Goal: Communication & Community: Answer question/provide support

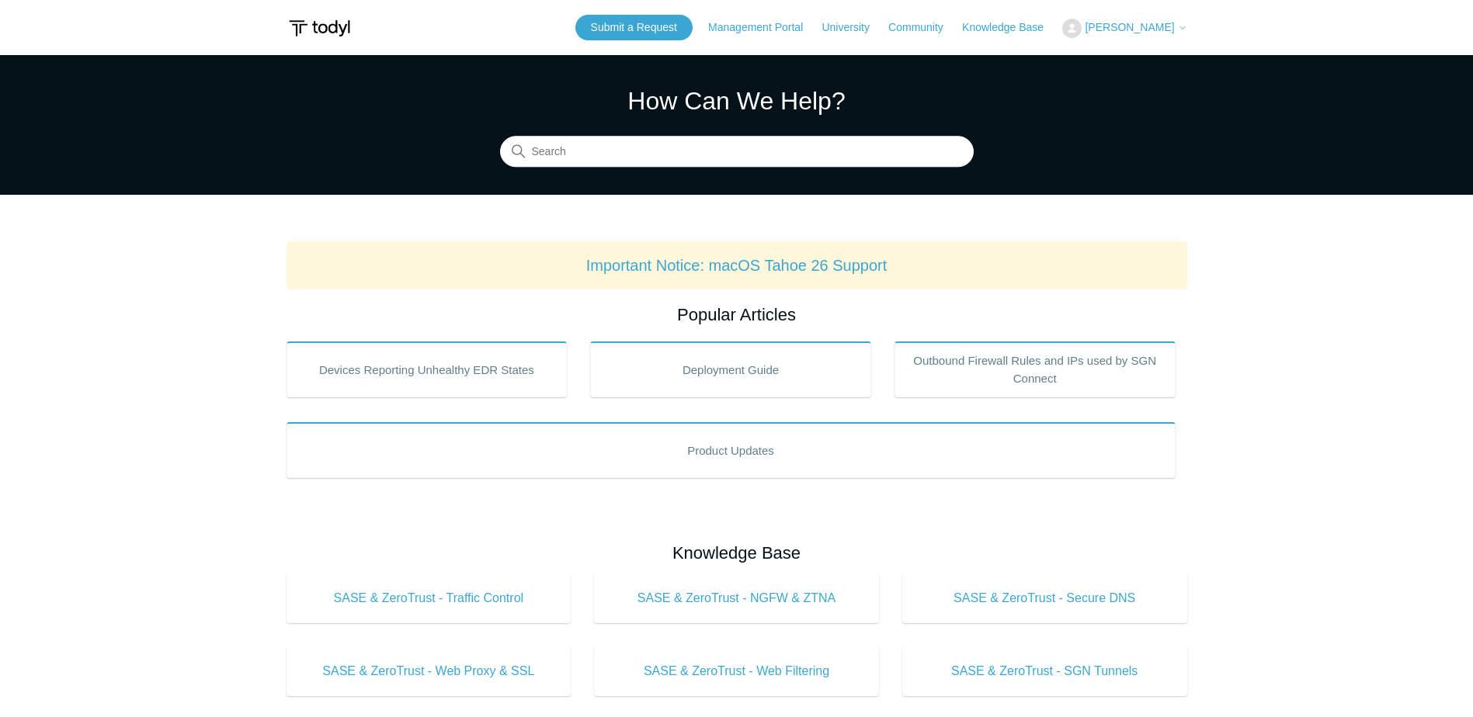
click at [1126, 25] on span "[PERSON_NAME]" at bounding box center [1129, 27] width 89 height 12
click at [1144, 59] on link "My Support Requests" at bounding box center [1138, 60] width 151 height 27
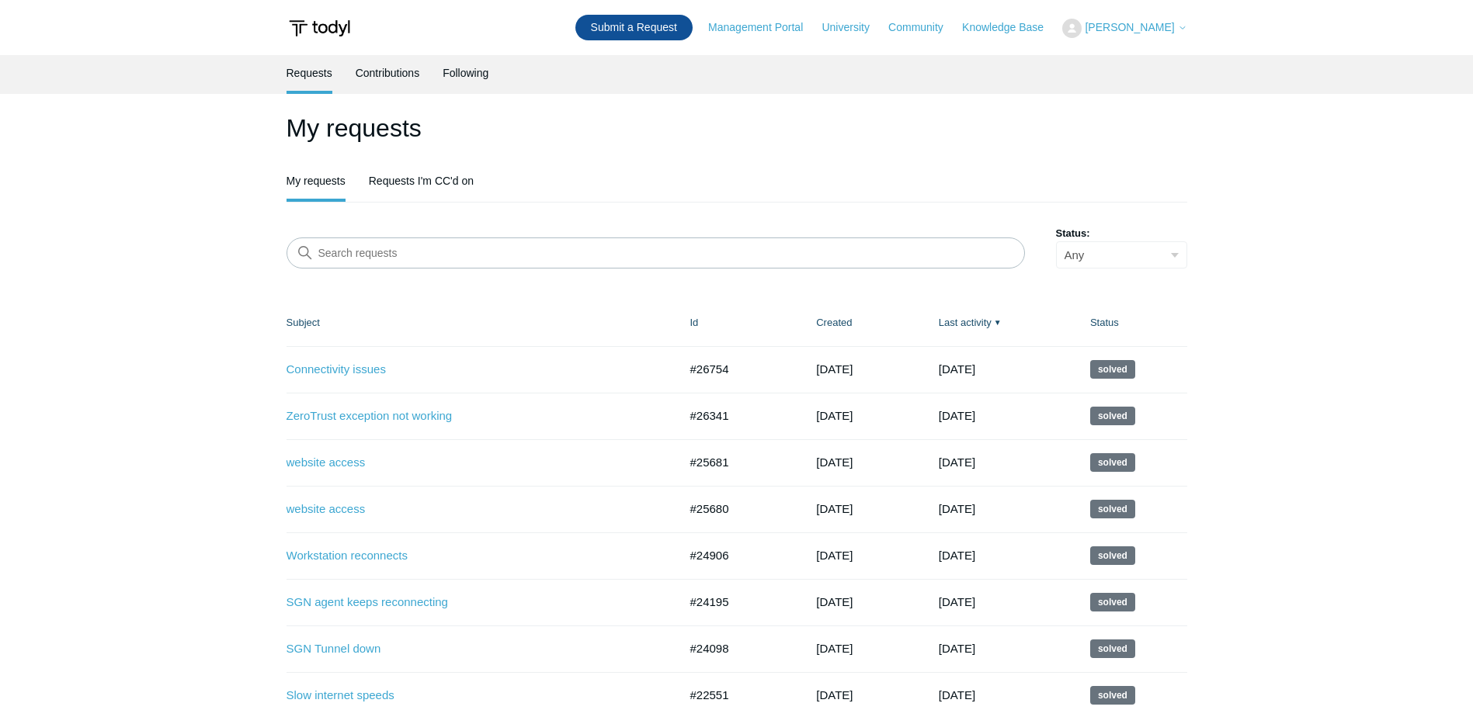
click at [625, 32] on link "Submit a Request" at bounding box center [633, 28] width 117 height 26
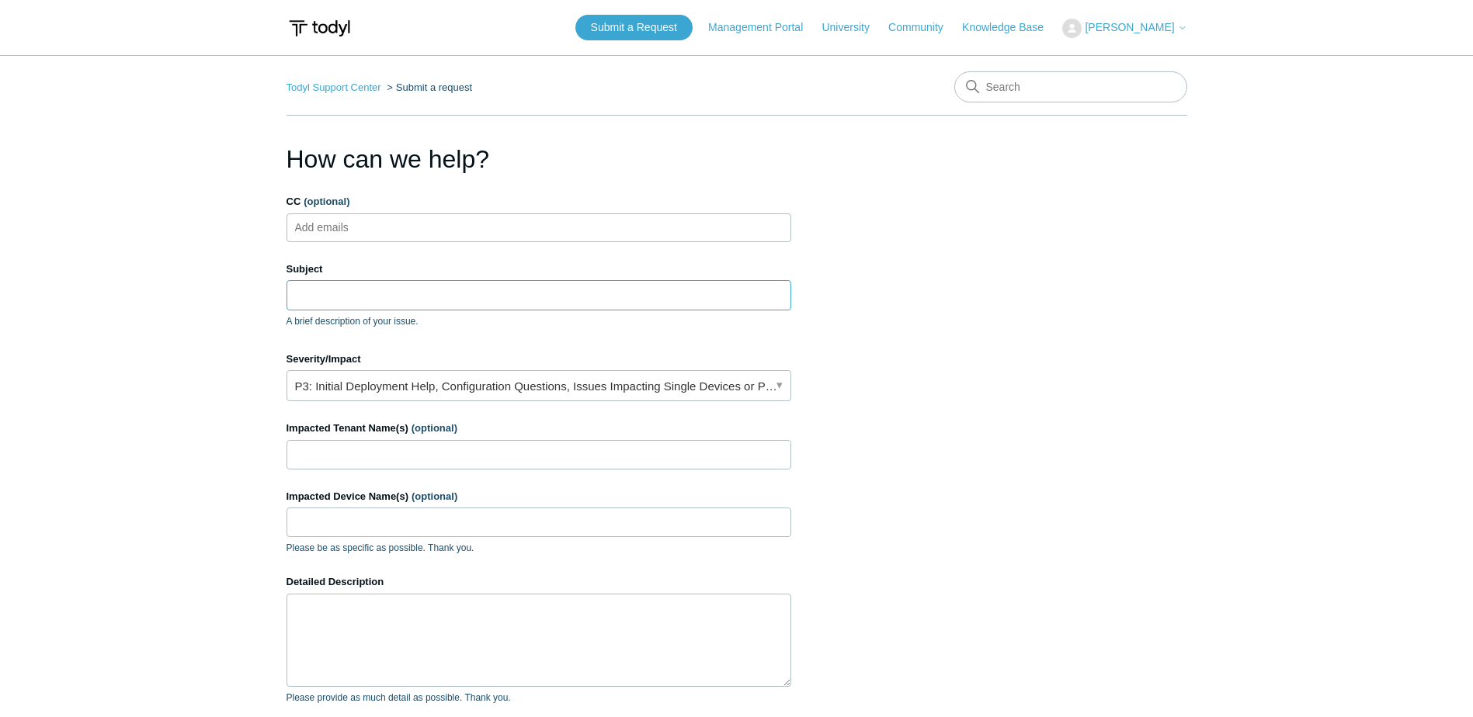
click at [368, 298] on input "Subject" at bounding box center [538, 295] width 505 height 30
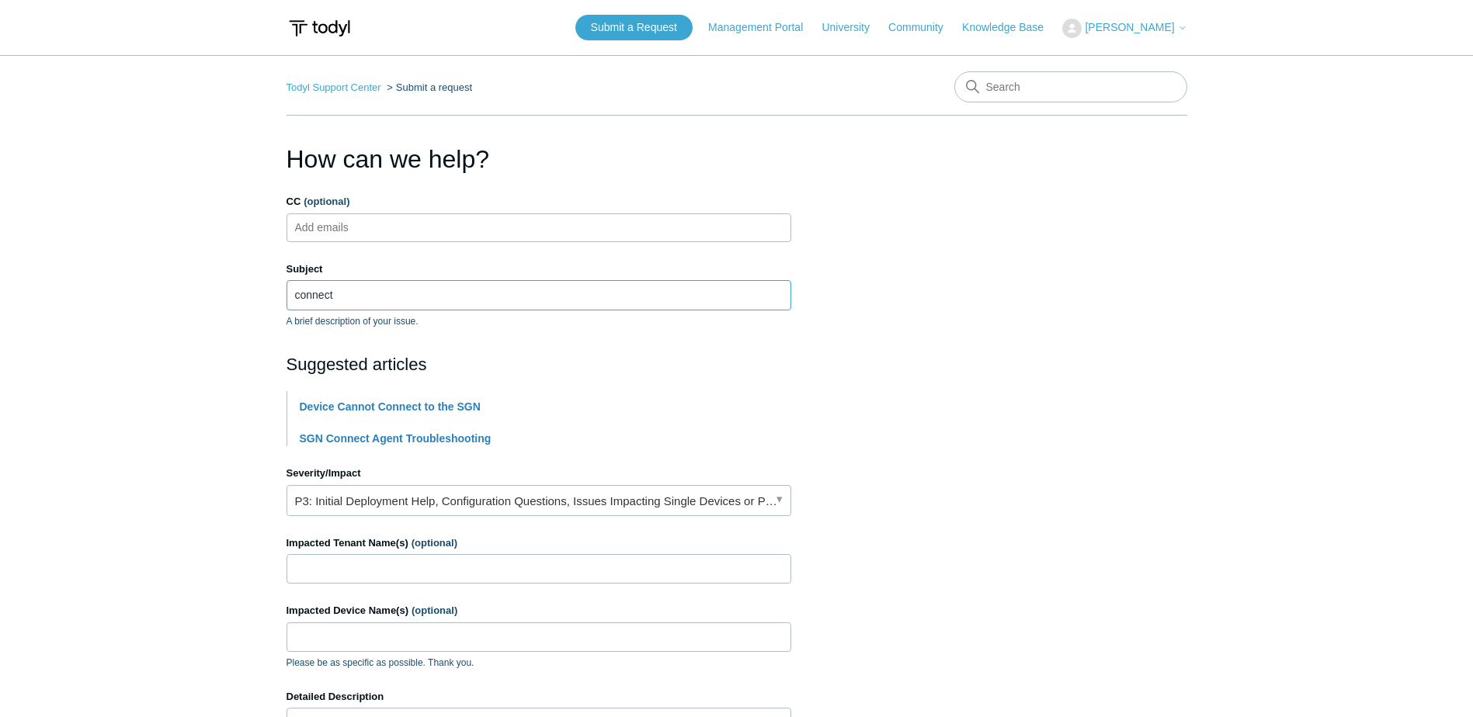
type input "Connectivity issues"
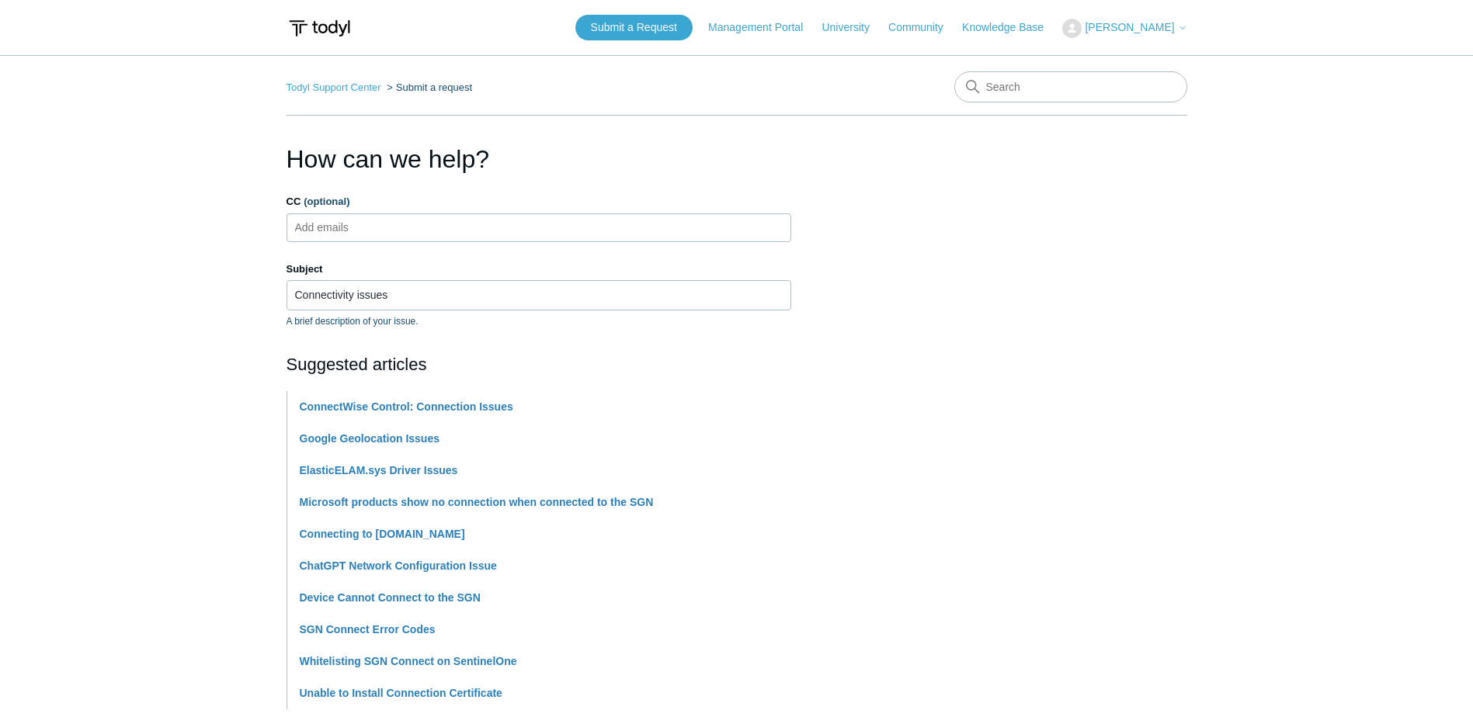
click at [197, 359] on main "Todyl Support Center Submit a request How can we help? CC (optional) Add emails…" at bounding box center [736, 644] width 1473 height 1178
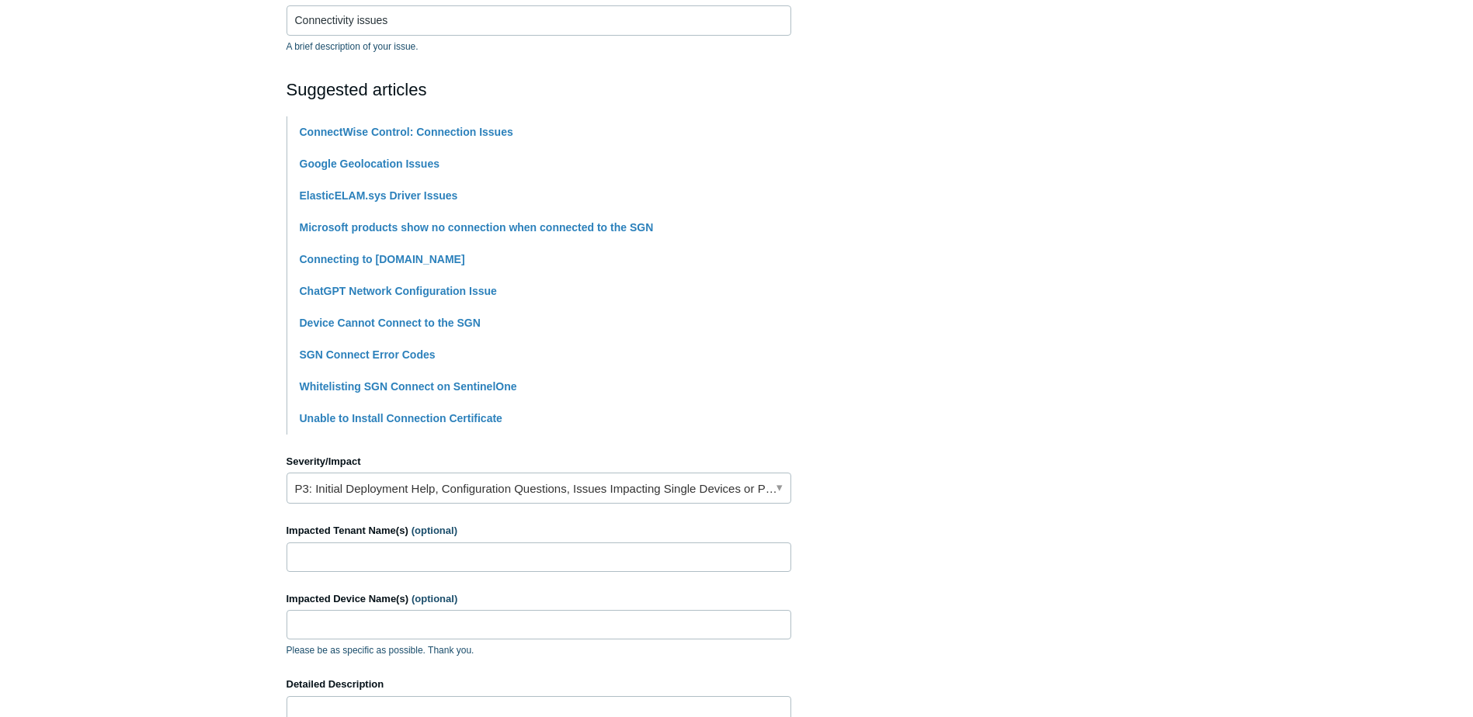
scroll to position [388, 0]
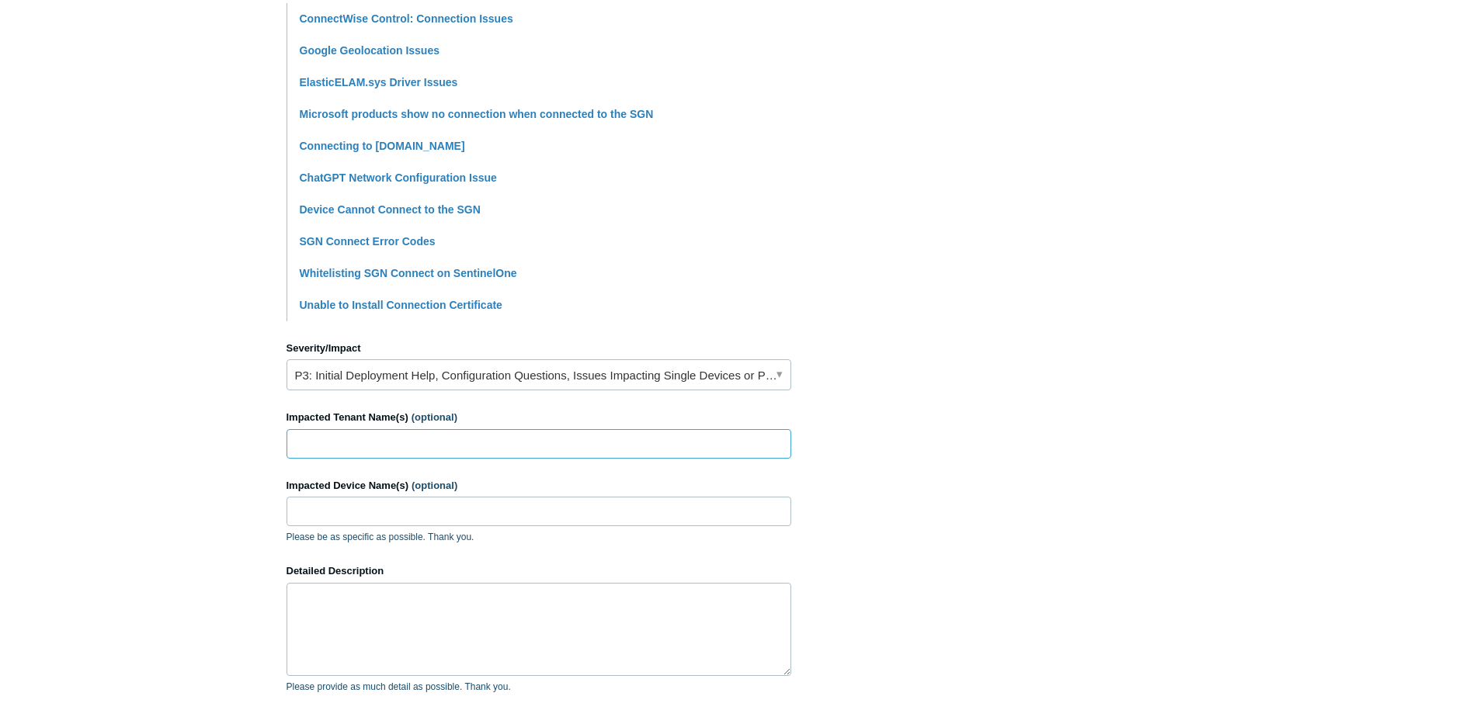
click at [325, 446] on input "Impacted Tenant Name(s) (optional)" at bounding box center [538, 444] width 505 height 30
type input "Glucotrack"
paste input "VPSENSORTECH-MT"
type input "VPSENSORTECH-MT"
click at [388, 633] on textarea "Detailed Description" at bounding box center [538, 629] width 505 height 93
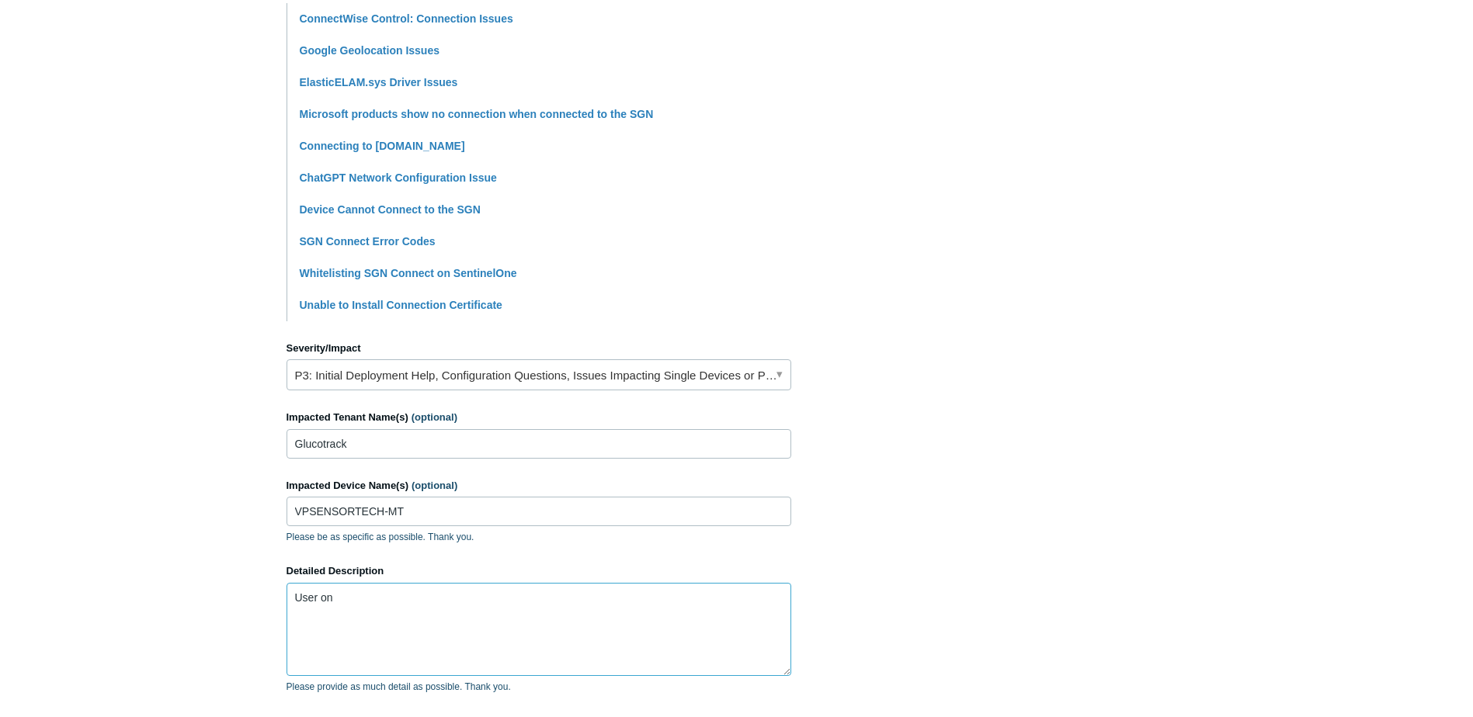
paste textarea "VPSENSORTECH-MT"
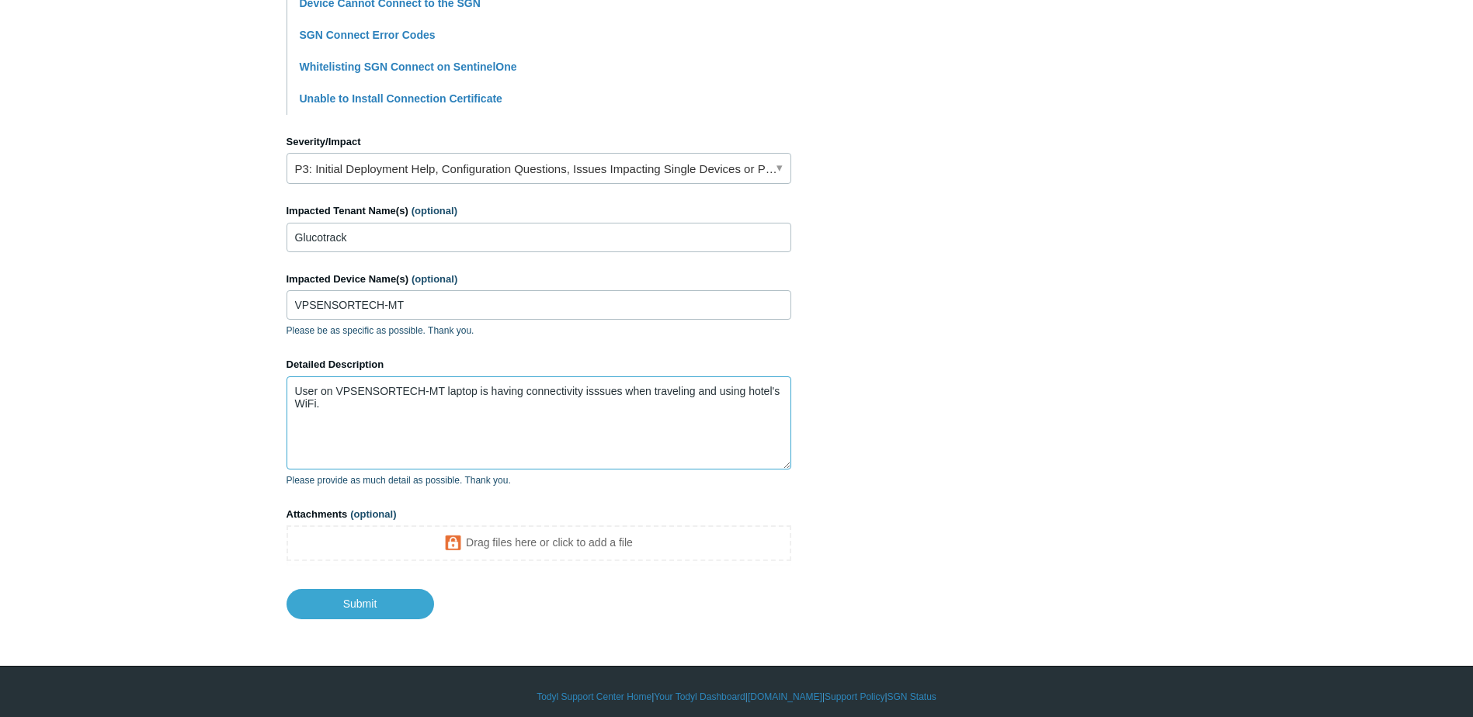
scroll to position [605, 0]
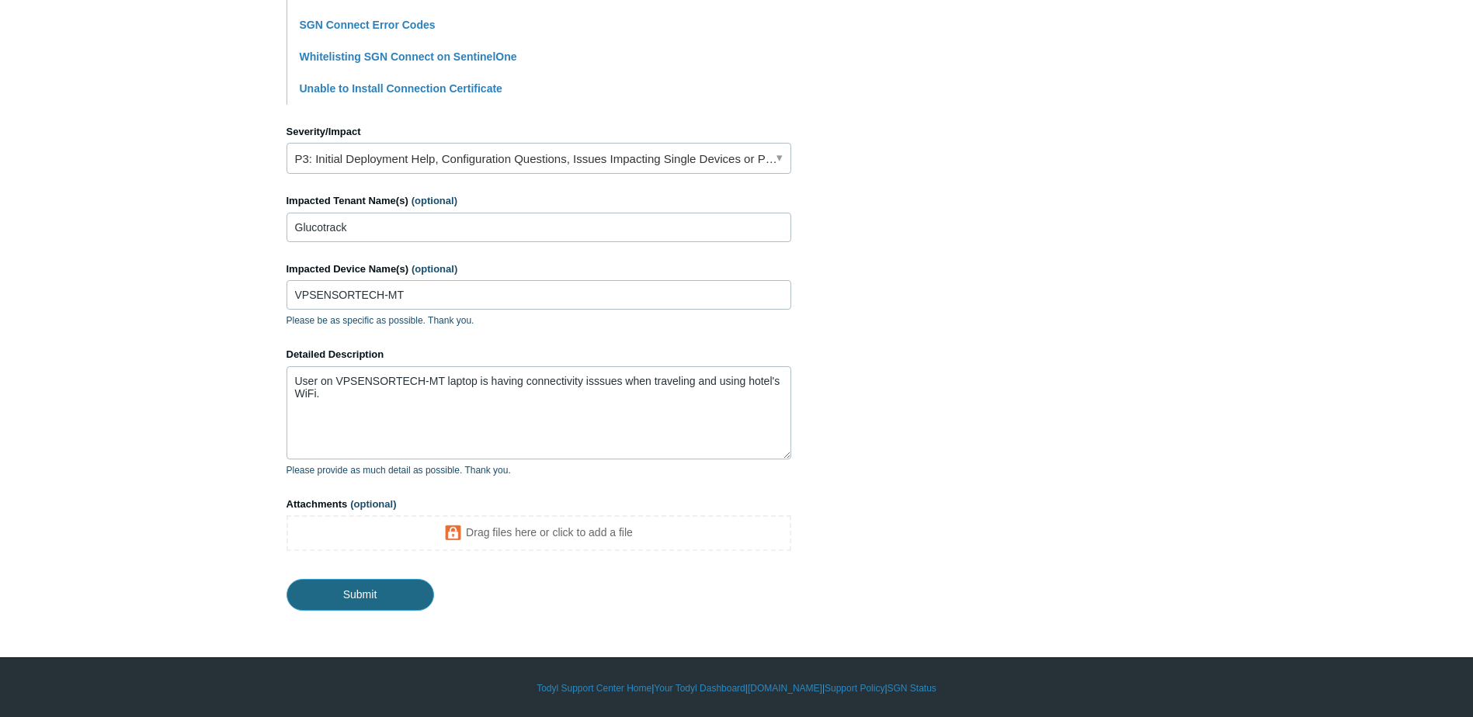
drag, startPoint x: 369, startPoint y: 585, endPoint x: 150, endPoint y: 465, distance: 249.8
click at [150, 465] on main "Todyl Support Center Submit a request How can we help? CC (optional) Add emails…" at bounding box center [736, 30] width 1473 height 1161
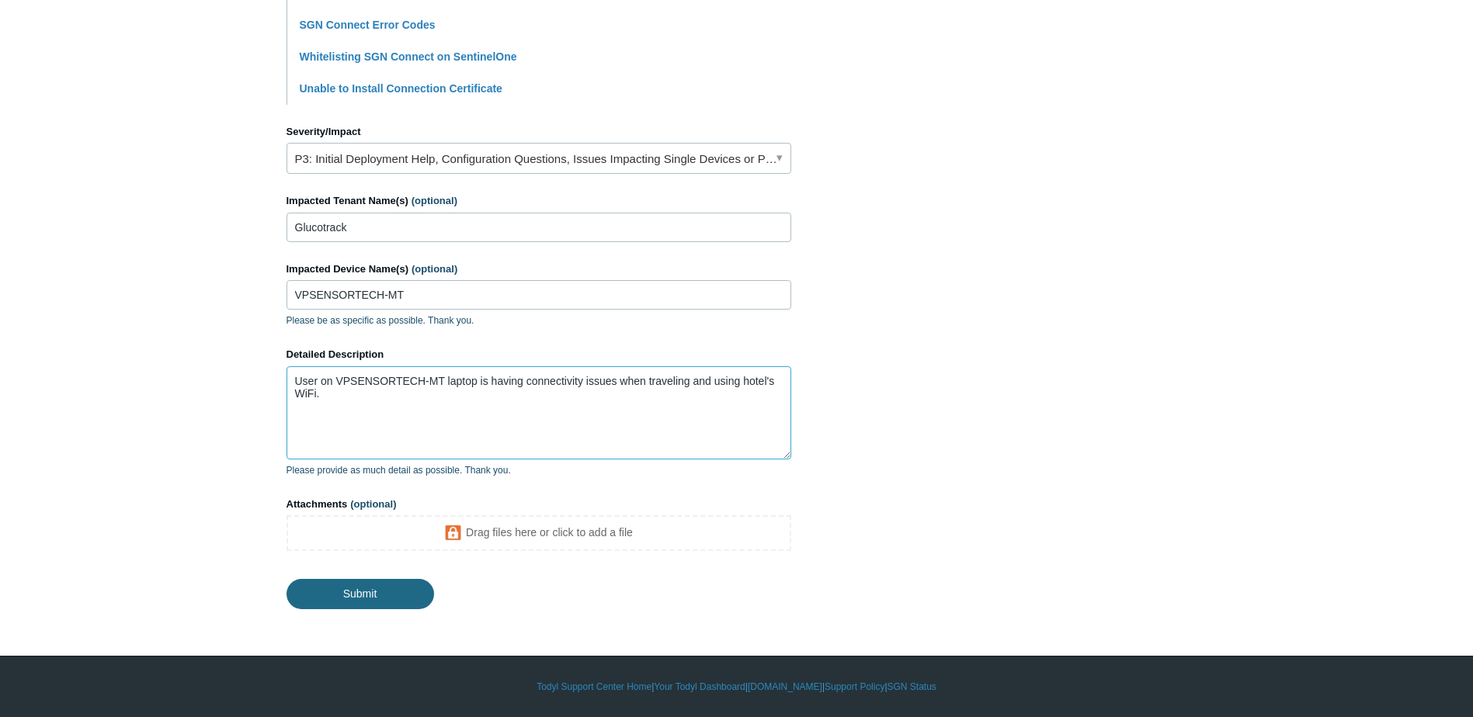
type textarea "User on VPSENSORTECH-MT laptop is having connectivity issues when traveling and…"
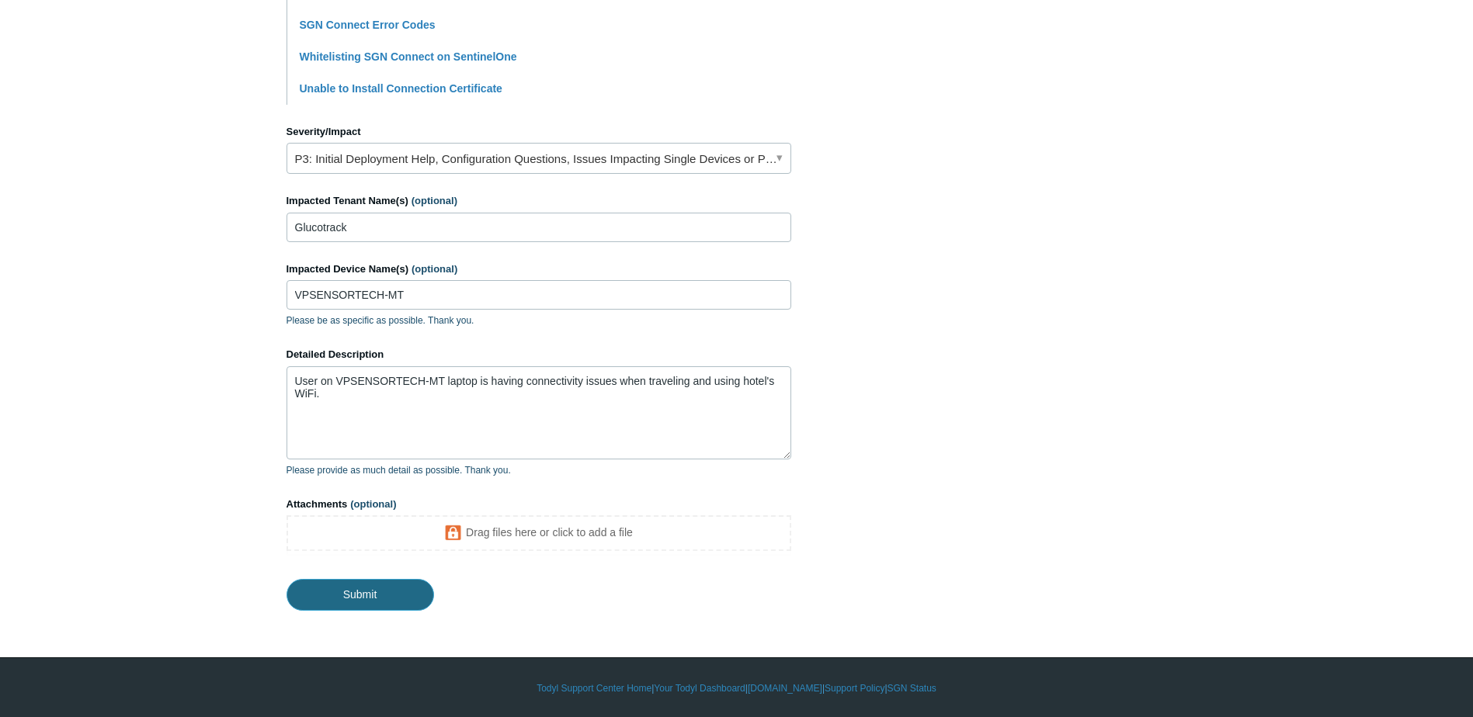
click at [328, 587] on input "Submit" at bounding box center [360, 594] width 148 height 31
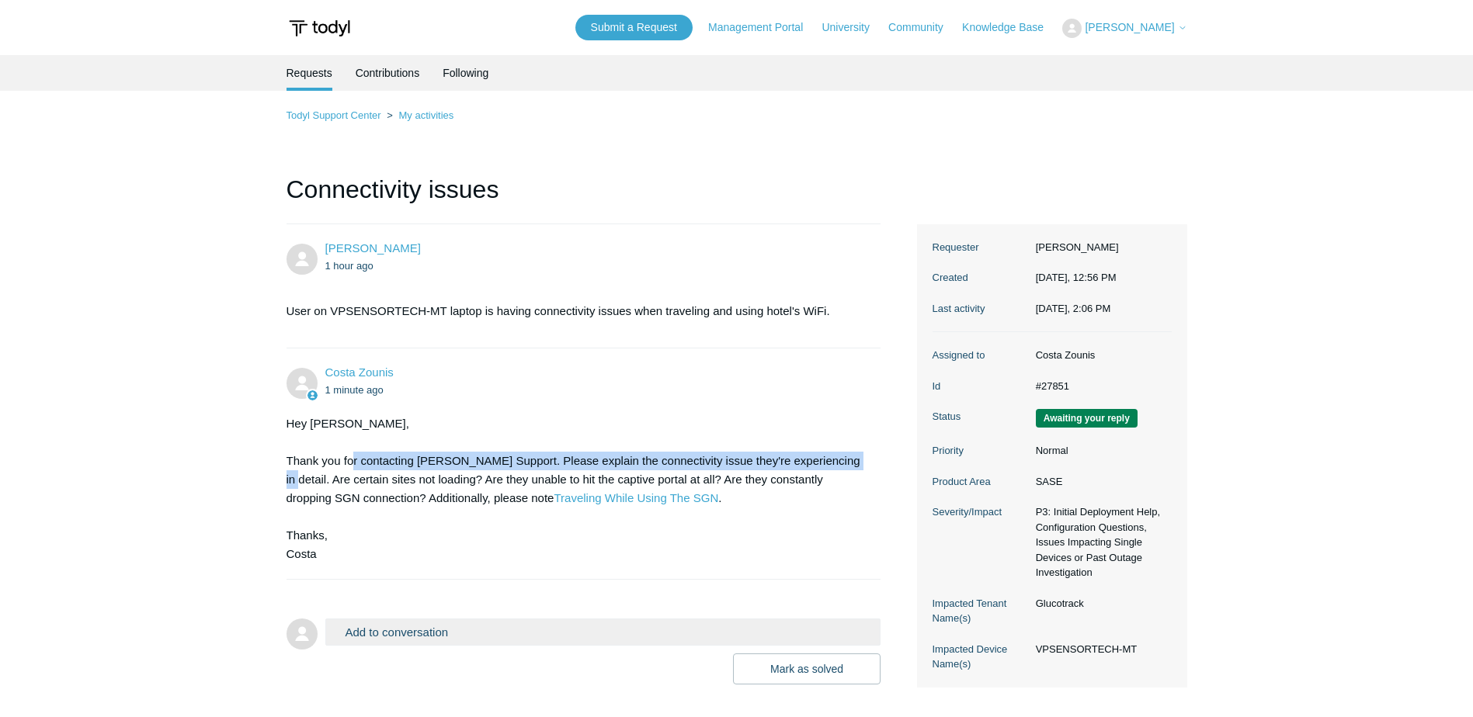
drag, startPoint x: 354, startPoint y: 452, endPoint x: 839, endPoint y: 466, distance: 485.4
click at [839, 466] on div "Hey Greg, Thank you for contacting Todyl Support. Please explain the connectivi…" at bounding box center [575, 489] width 579 height 149
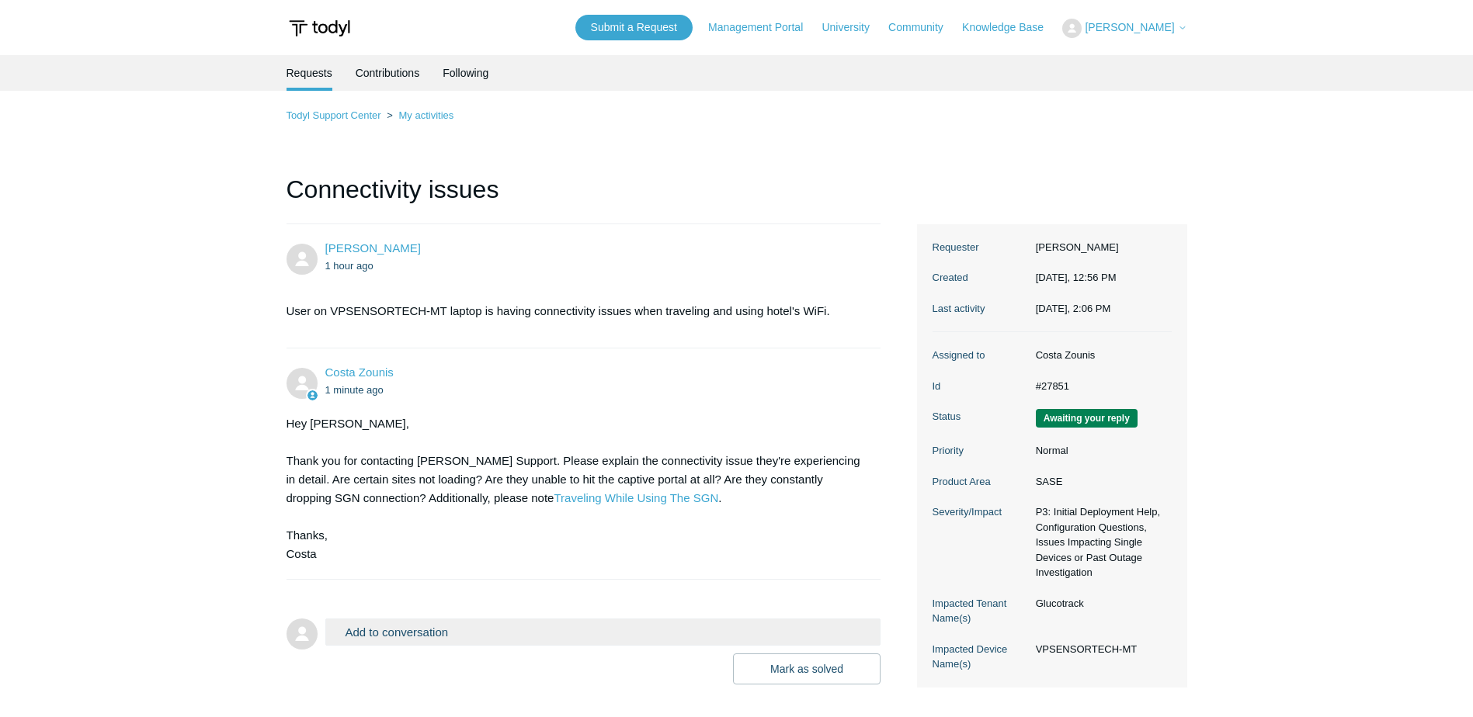
drag, startPoint x: 839, startPoint y: 466, endPoint x: 816, endPoint y: 528, distance: 66.3
click at [816, 528] on div "Hey Greg, Thank you for contacting Todyl Support. Please explain the connectivi…" at bounding box center [575, 489] width 579 height 149
click at [554, 502] on link "Traveling While Using The SGN" at bounding box center [636, 497] width 165 height 13
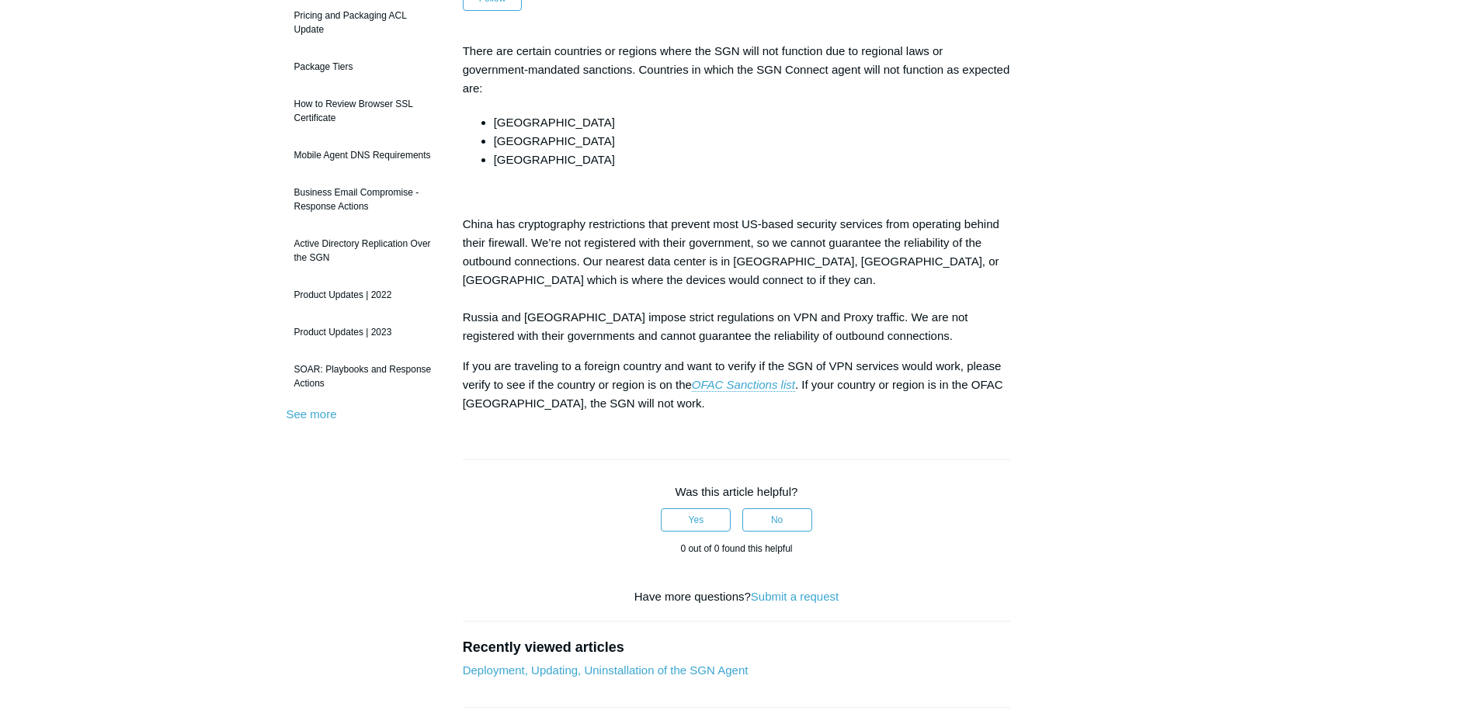
scroll to position [233, 0]
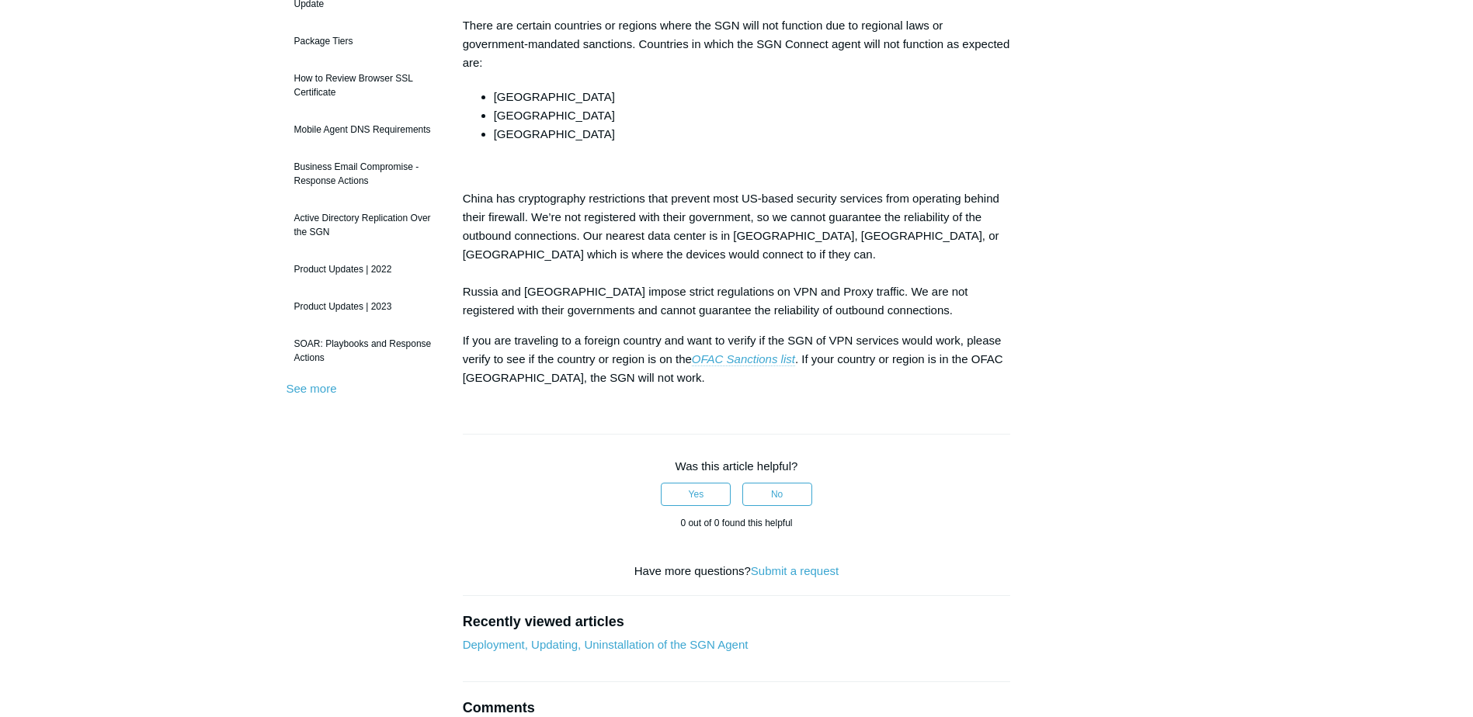
click at [749, 362] on em "OFAC Sanctions list" at bounding box center [743, 358] width 103 height 13
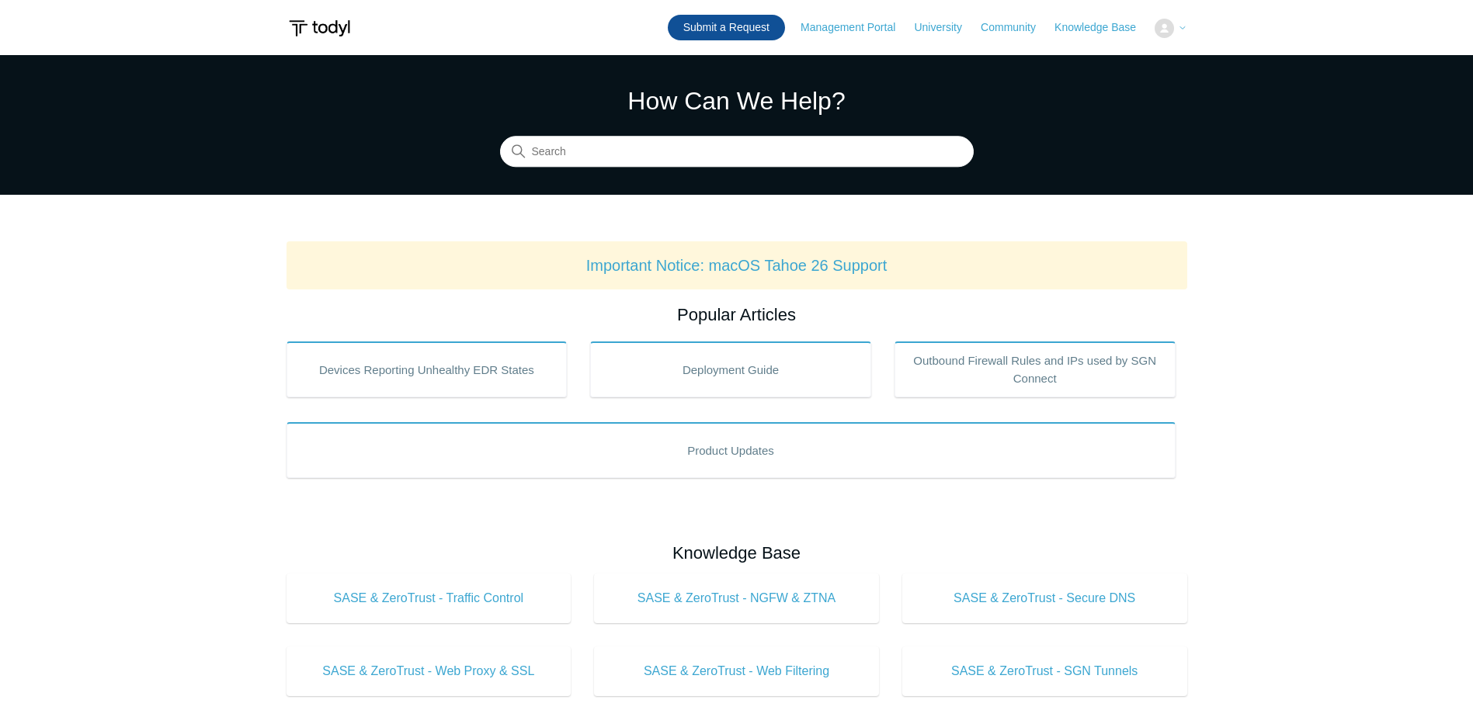
click at [708, 31] on link "Submit a Request" at bounding box center [726, 28] width 117 height 26
click at [1139, 22] on span "[PERSON_NAME]" at bounding box center [1129, 27] width 89 height 12
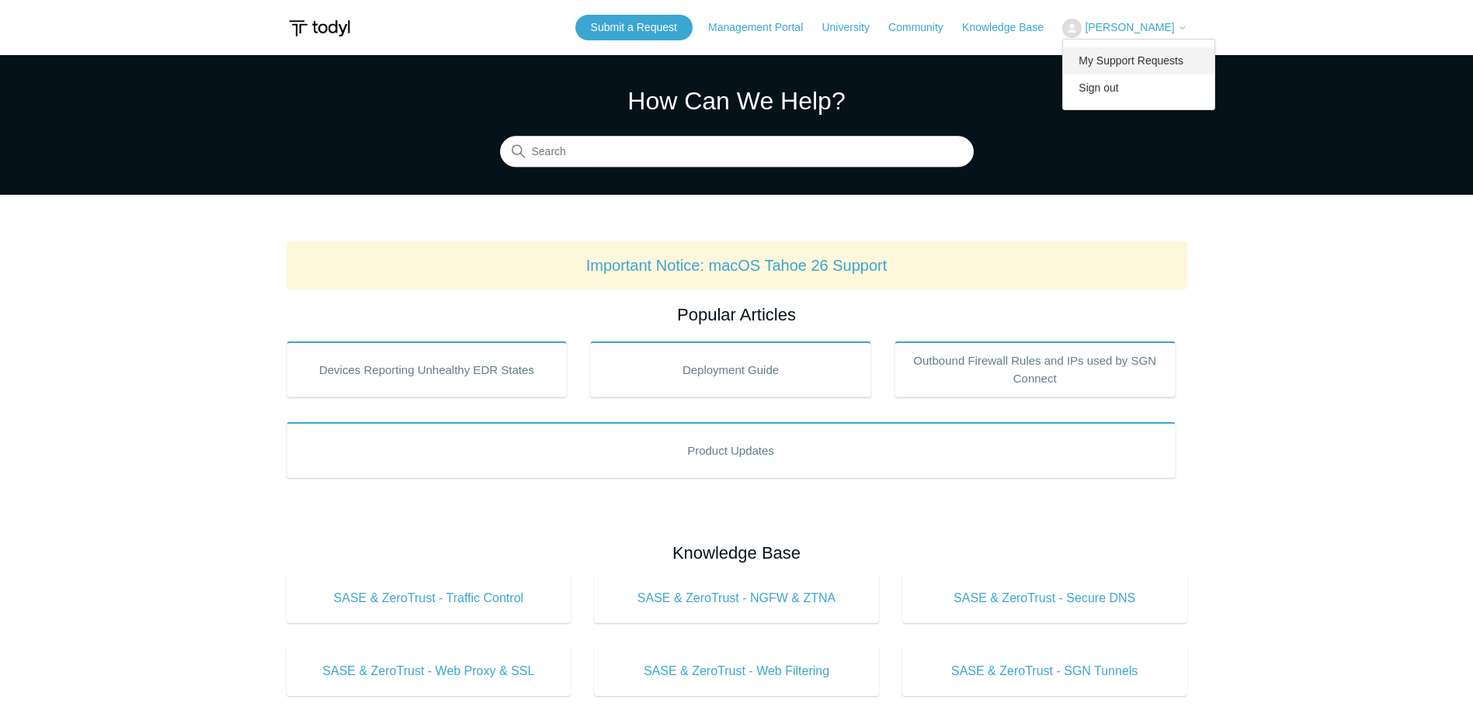
click at [1121, 58] on link "My Support Requests" at bounding box center [1138, 60] width 151 height 27
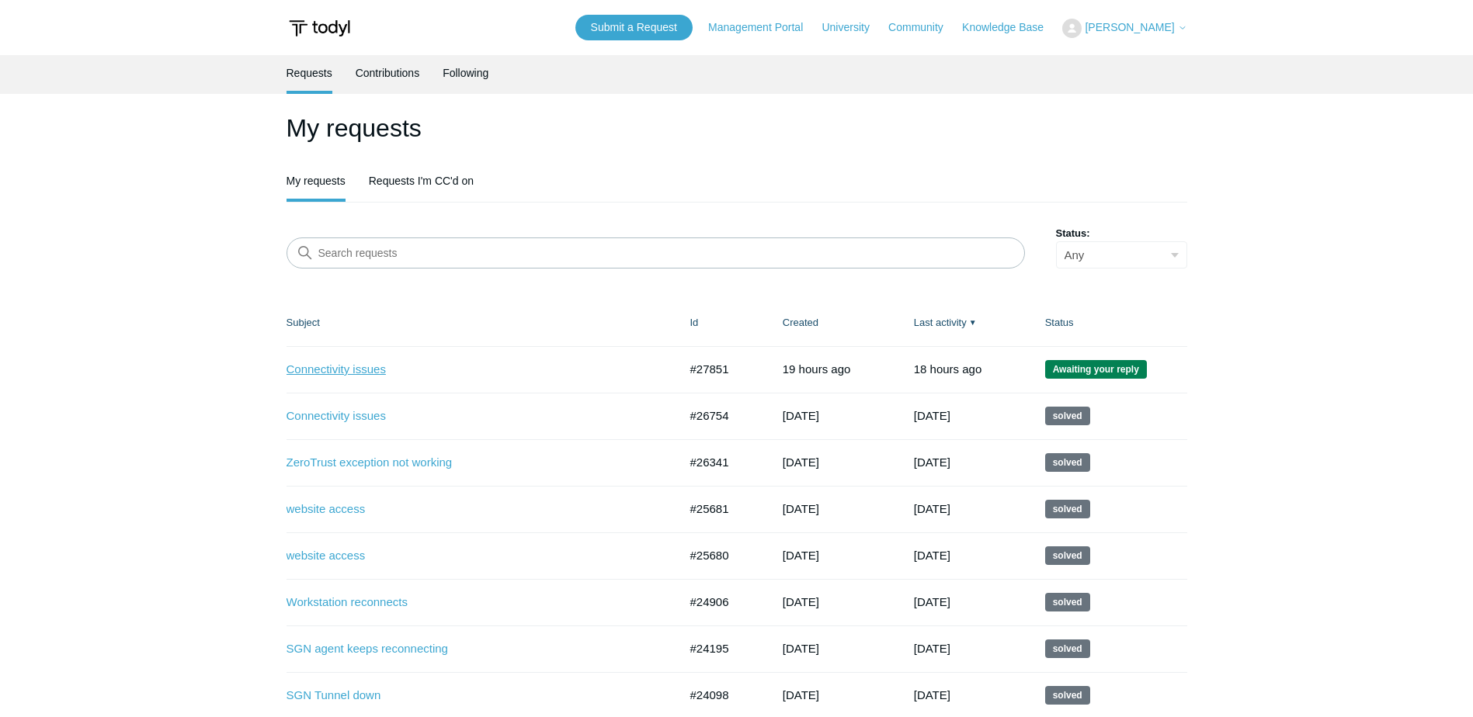
click at [323, 373] on link "Connectivity issues" at bounding box center [470, 370] width 369 height 18
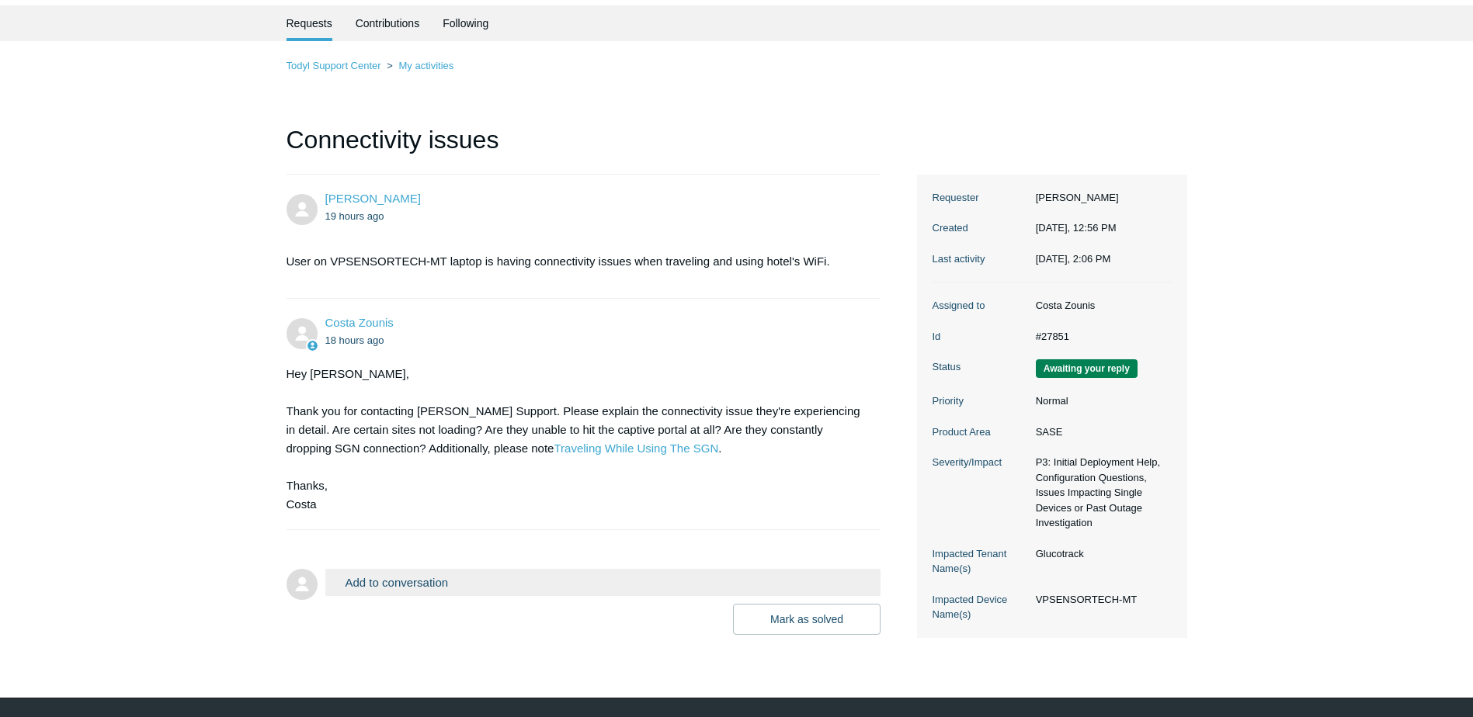
scroll to position [92, 0]
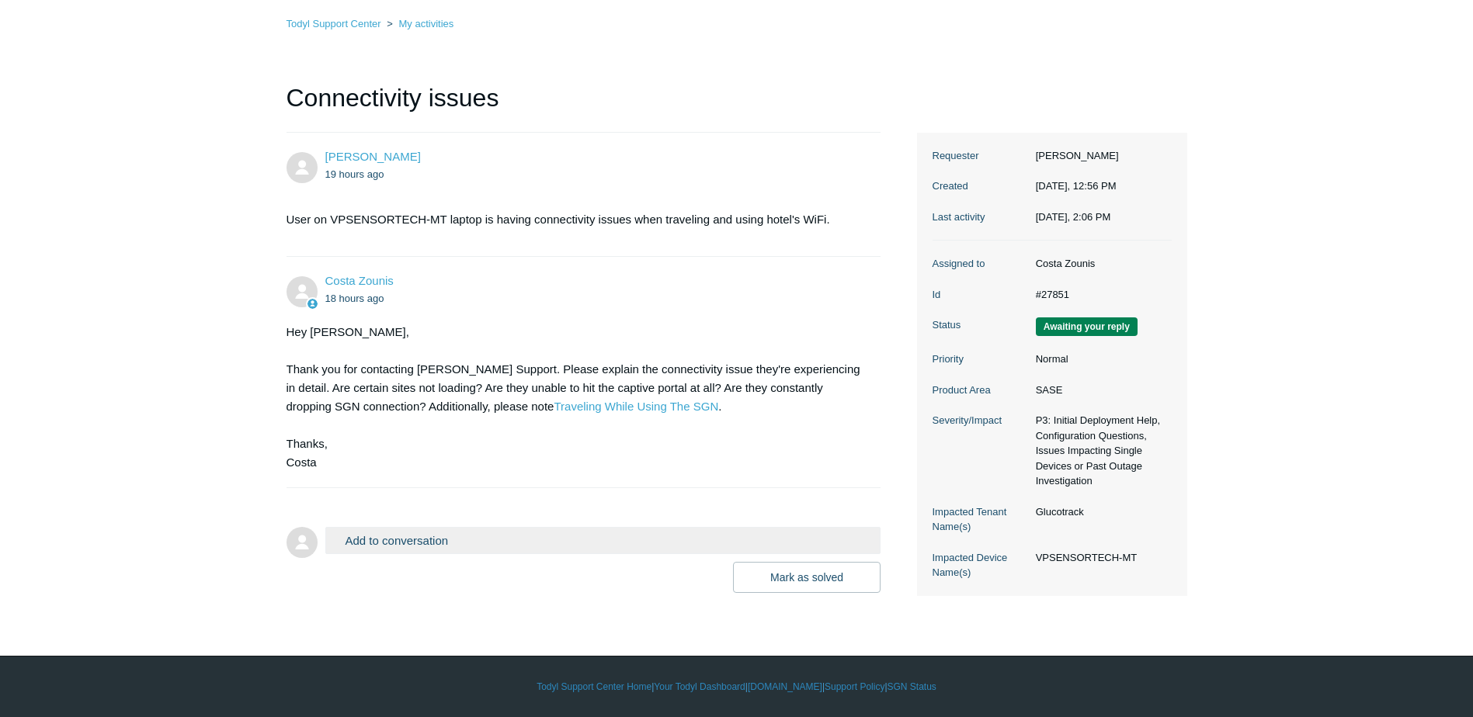
click at [457, 541] on button "Add to conversation" at bounding box center [603, 540] width 556 height 27
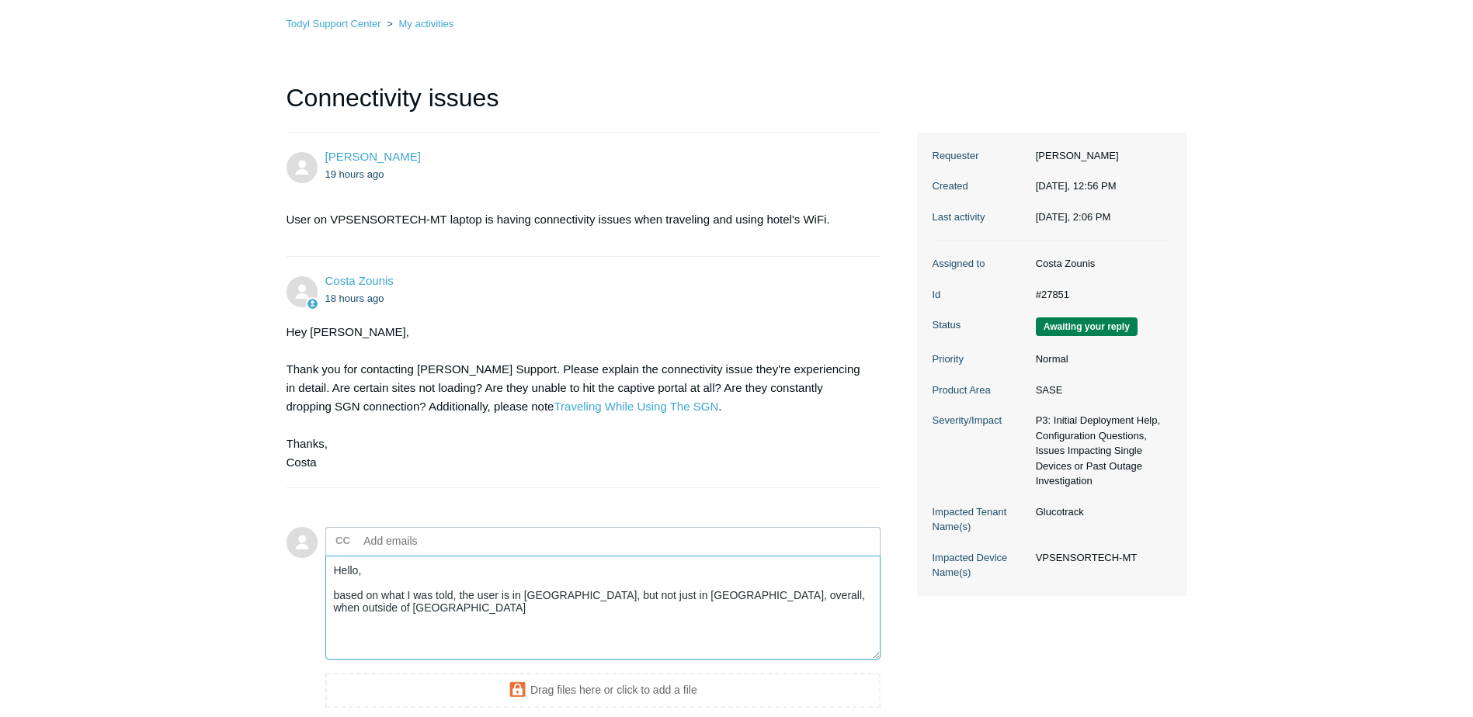
click at [689, 596] on textarea "Hello, based on what I was told, the user is in Germany, but not just in German…" at bounding box center [603, 608] width 556 height 105
click at [836, 599] on textarea "Hello, based on what I was told, the user is in Germany, but not just in German…" at bounding box center [603, 608] width 556 height 105
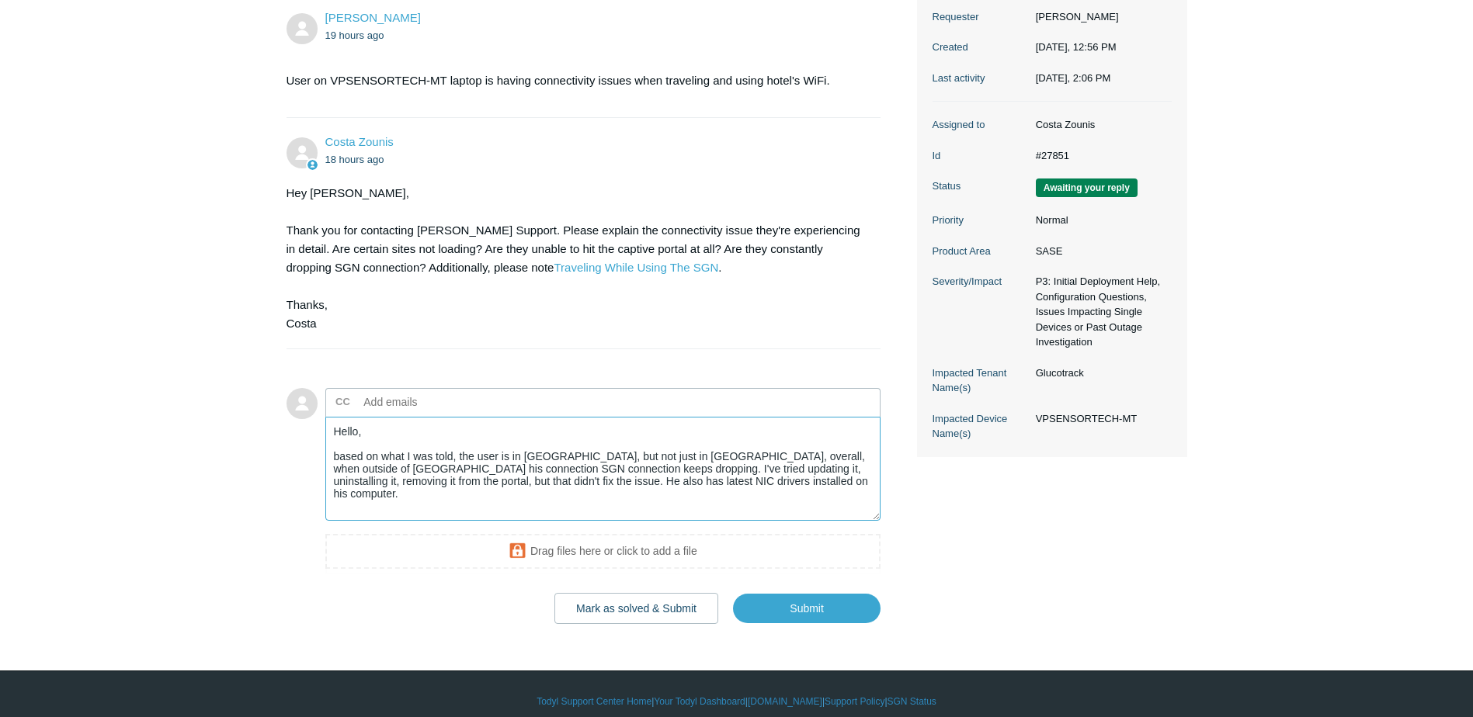
scroll to position [245, 0]
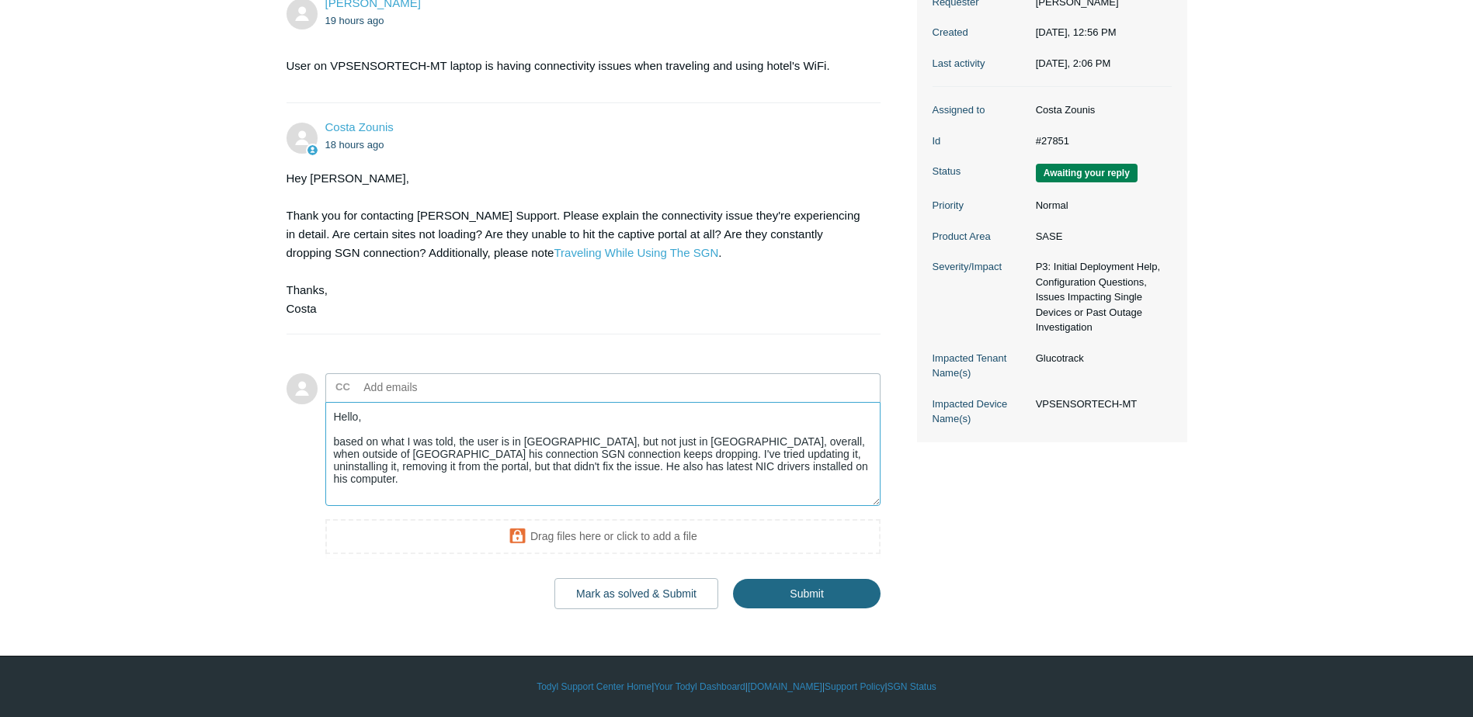
type textarea "Hello, based on what I was told, the user is in Germany, but not just in German…"
click at [821, 597] on input "Submit" at bounding box center [807, 594] width 148 height 31
